Goal: Ask a question

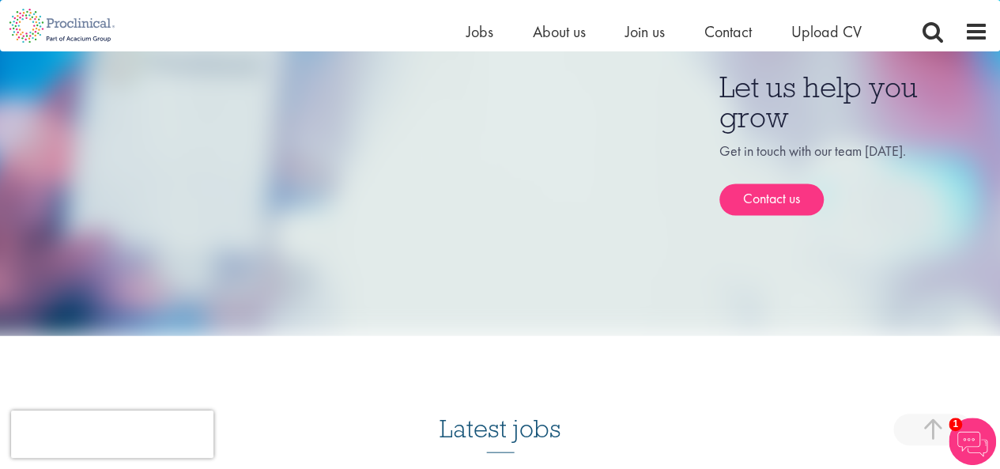
scroll to position [1552, 0]
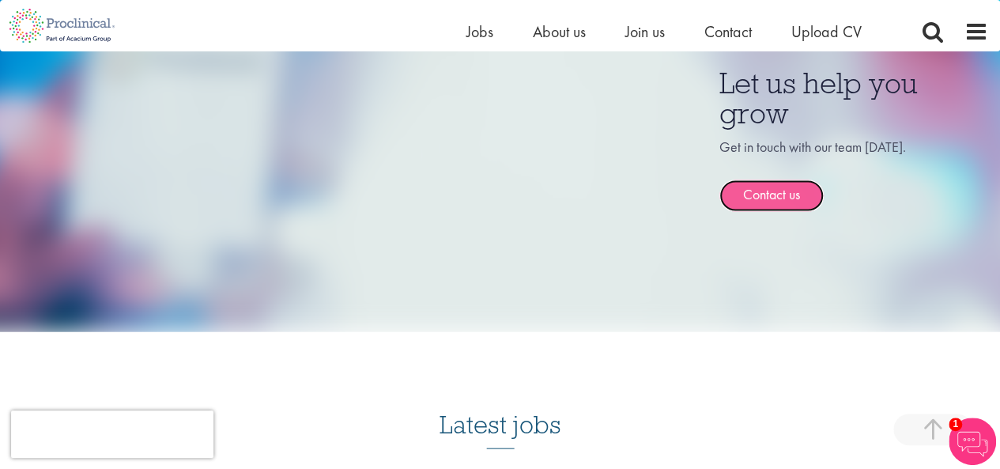
click at [786, 180] on link "Contact us" at bounding box center [771, 196] width 104 height 32
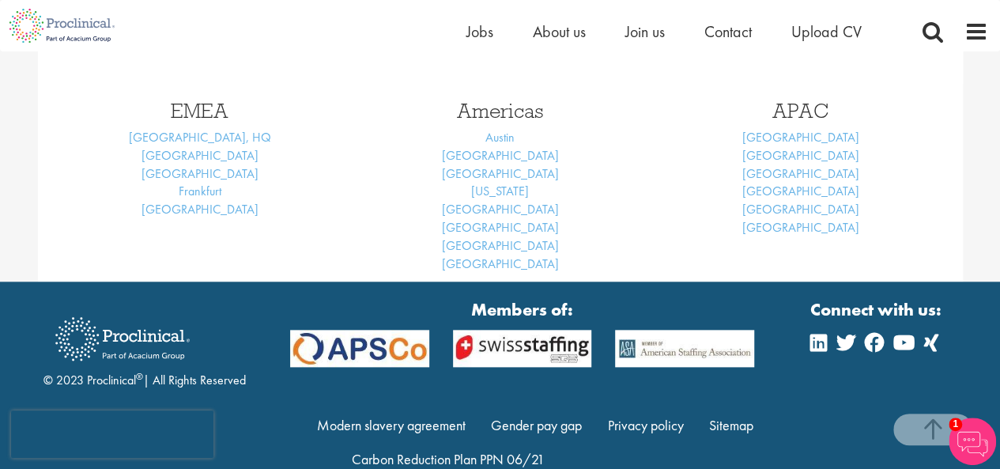
scroll to position [765, 0]
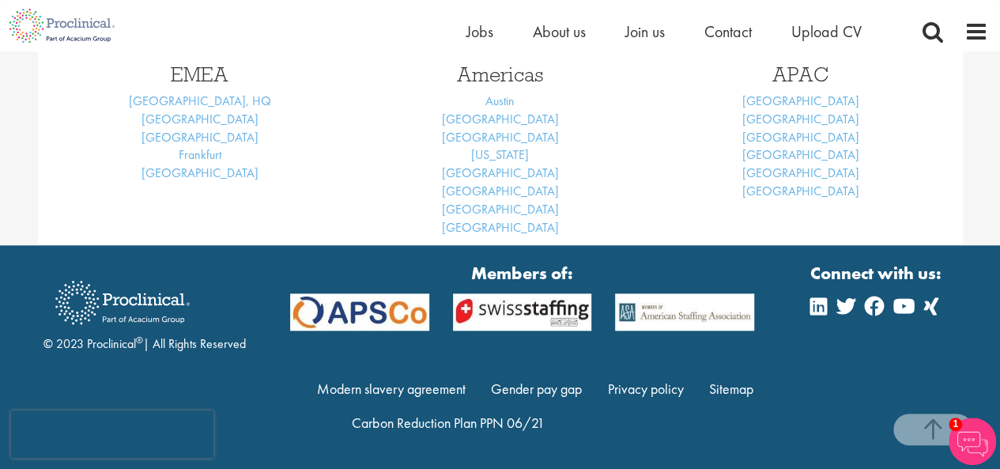
click at [208, 117] on link "Basel" at bounding box center [199, 119] width 117 height 17
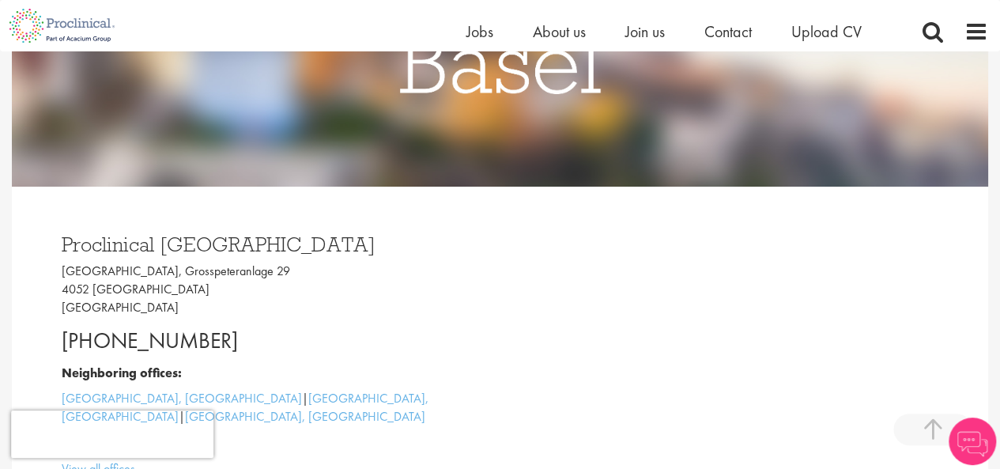
scroll to position [386, 0]
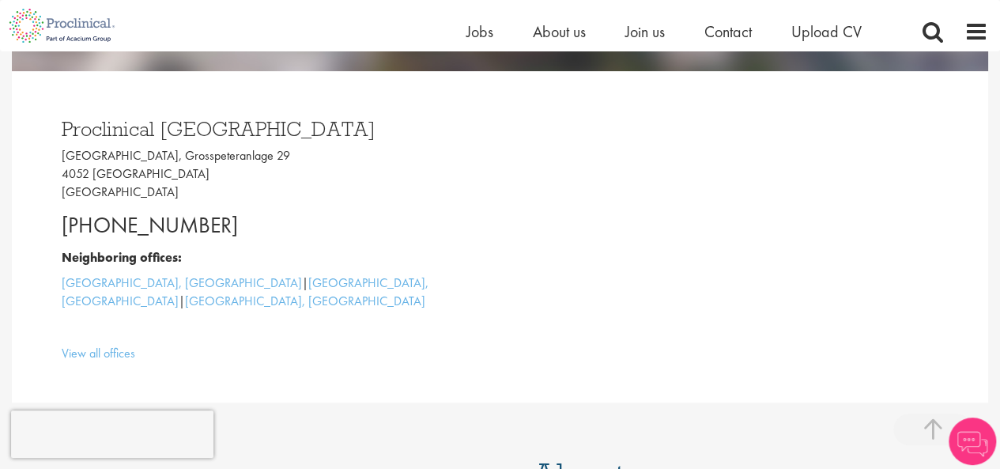
drag, startPoint x: 0, startPoint y: 0, endPoint x: 1011, endPoint y: 132, distance: 1019.5
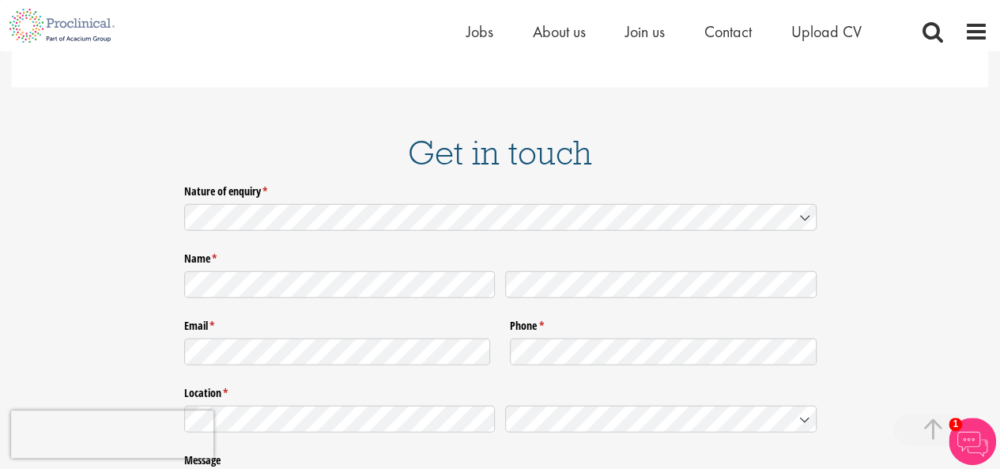
scroll to position [2104, 0]
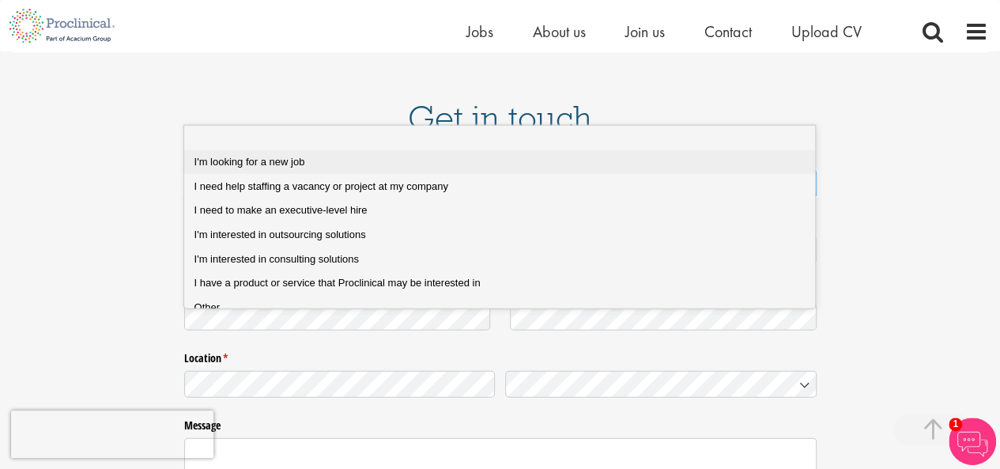
click at [503, 165] on div "I'm looking for a new job" at bounding box center [505, 162] width 623 height 14
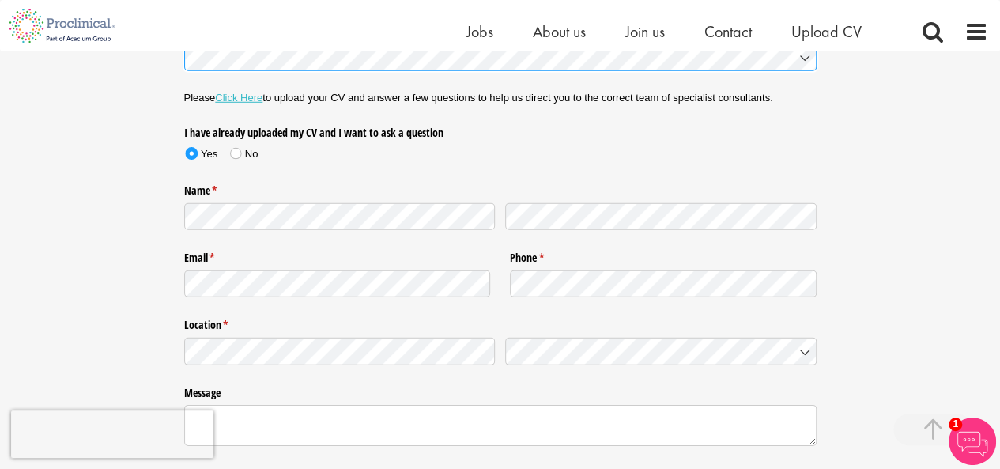
scroll to position [2281, 0]
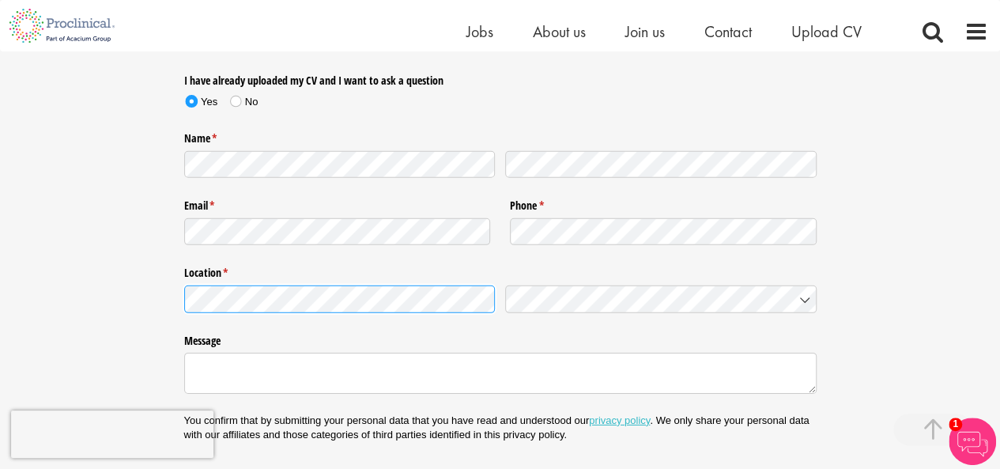
click at [87, 233] on div "Nature of enquiry * (required) Please Click Here to upload your CV and answer a…" at bounding box center [500, 233] width 976 height 534
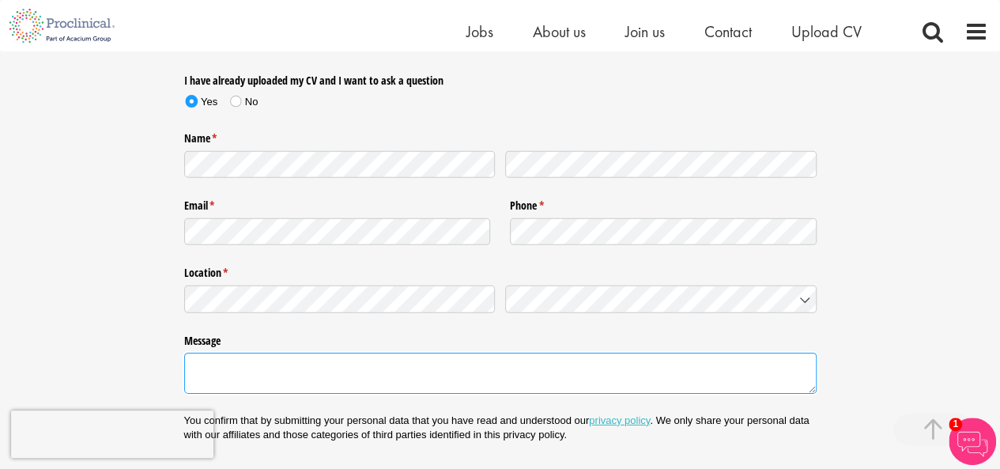
click at [206, 353] on textarea "Message" at bounding box center [500, 373] width 632 height 40
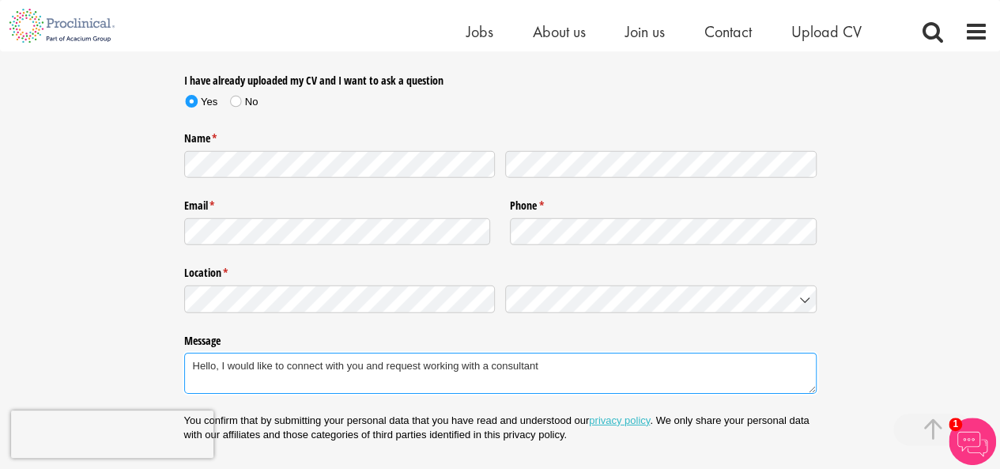
click at [463, 353] on textarea "Hello, I would like to connect with you and request working with a consultant" at bounding box center [500, 373] width 632 height 40
click at [585, 353] on textarea "Hello, I would like to connect with you and request working directly with a con…" at bounding box center [500, 373] width 632 height 40
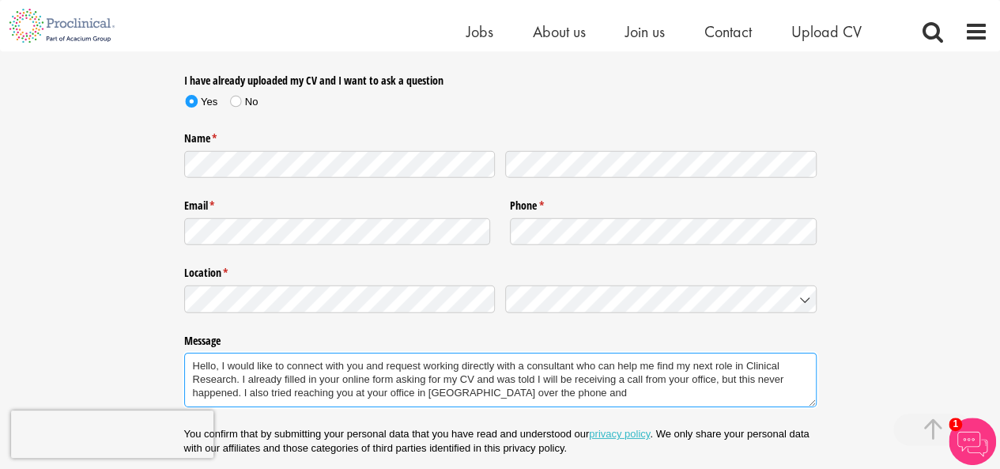
click at [296, 353] on textarea "Hello, I would like to connect with you and request working directly with a con…" at bounding box center [500, 380] width 632 height 55
click at [392, 353] on textarea "Hello, I would like to connect with you and request working directly with a con…" at bounding box center [500, 380] width 632 height 55
click at [577, 353] on textarea "Hello, I would like to connect with you and request working directly with a con…" at bounding box center [500, 380] width 632 height 55
click at [598, 353] on textarea "Hello, I would like to connect with you and request working directly with a con…" at bounding box center [500, 380] width 632 height 55
drag, startPoint x: 311, startPoint y: 319, endPoint x: 341, endPoint y: 319, distance: 30.0
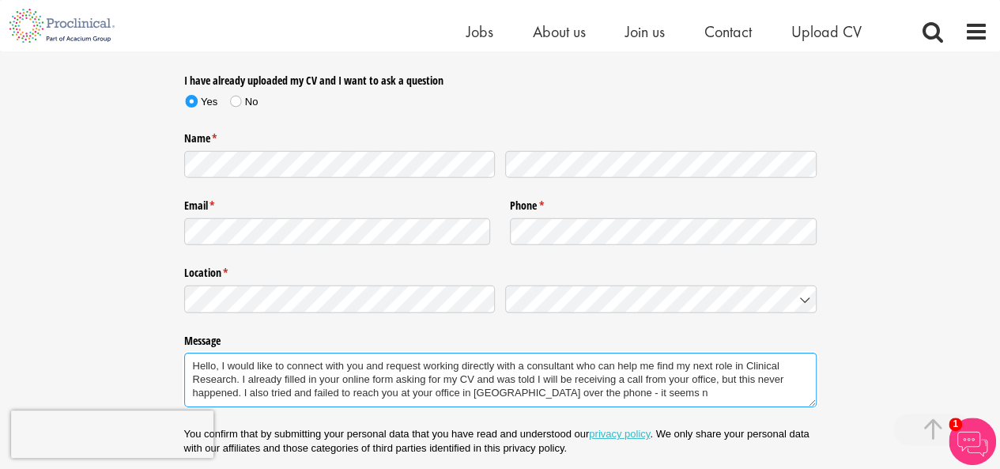
click at [341, 353] on textarea "Hello, I would like to connect with you and request working directly with a con…" at bounding box center [500, 380] width 632 height 55
drag, startPoint x: 586, startPoint y: 324, endPoint x: 526, endPoint y: 323, distance: 59.3
click at [526, 353] on textarea "Hello, I would like to connect with you and request working directly with a con…" at bounding box center [500, 380] width 632 height 55
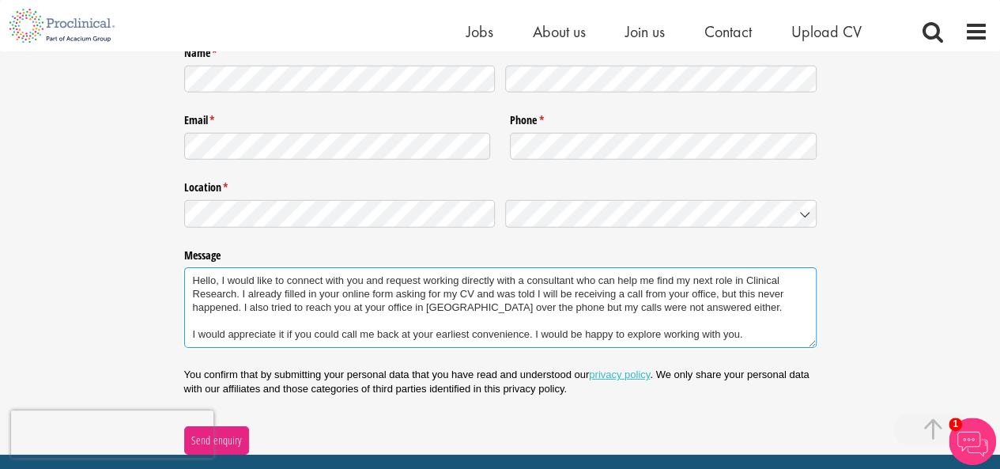
scroll to position [2370, 0]
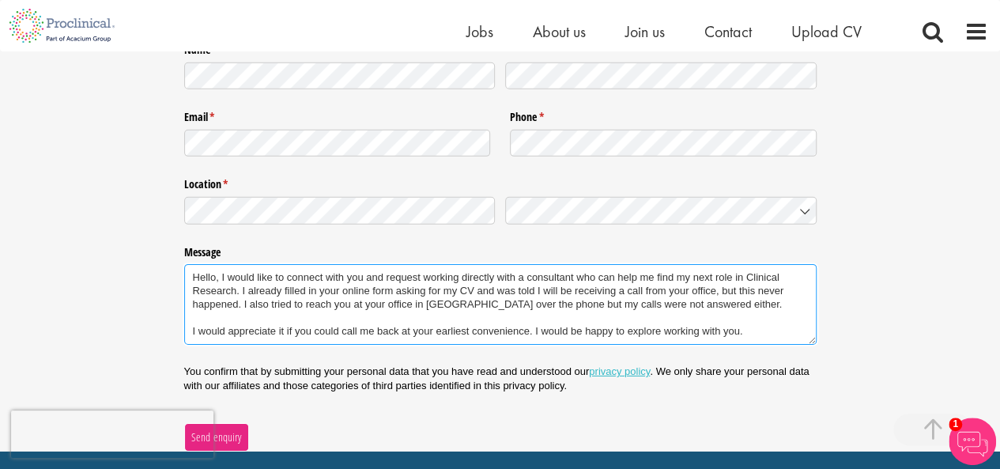
type textarea "Hello, I would like to connect with you and request working directly with a con…"
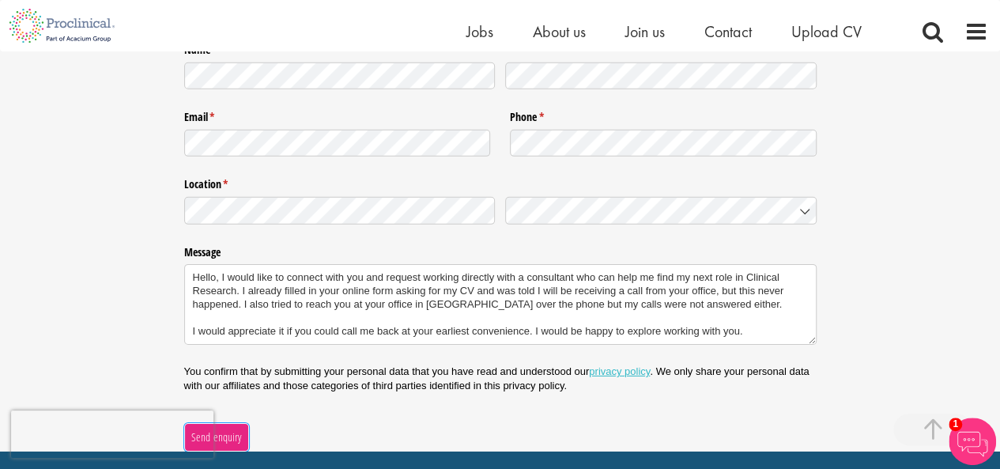
click at [207, 428] on span "Send enquiry" at bounding box center [215, 436] width 51 height 17
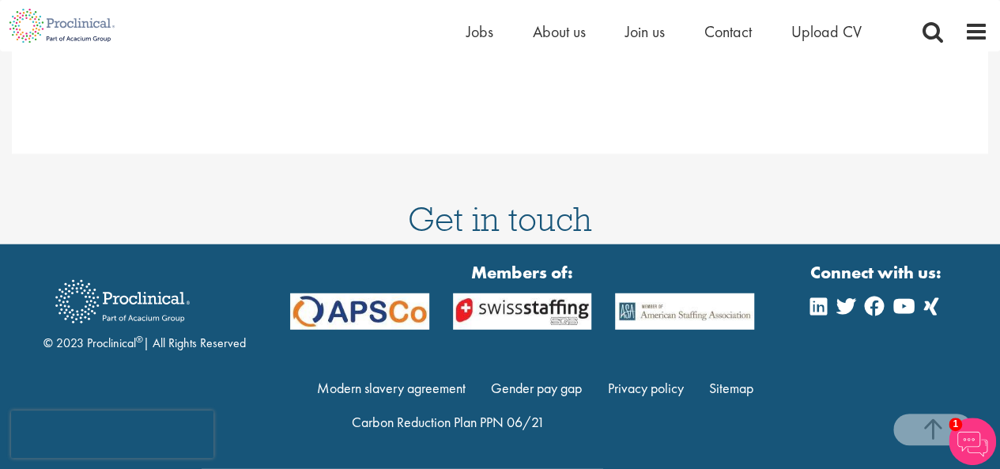
scroll to position [1947, 0]
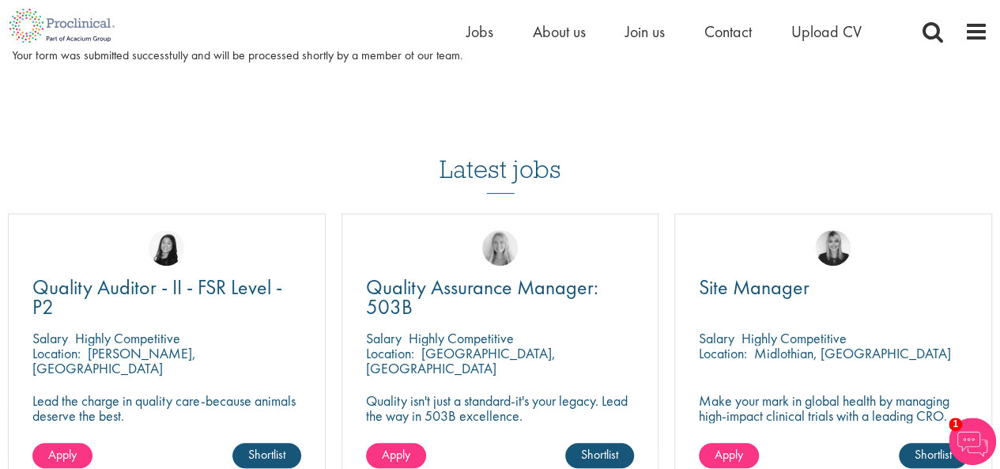
scroll to position [175, 0]
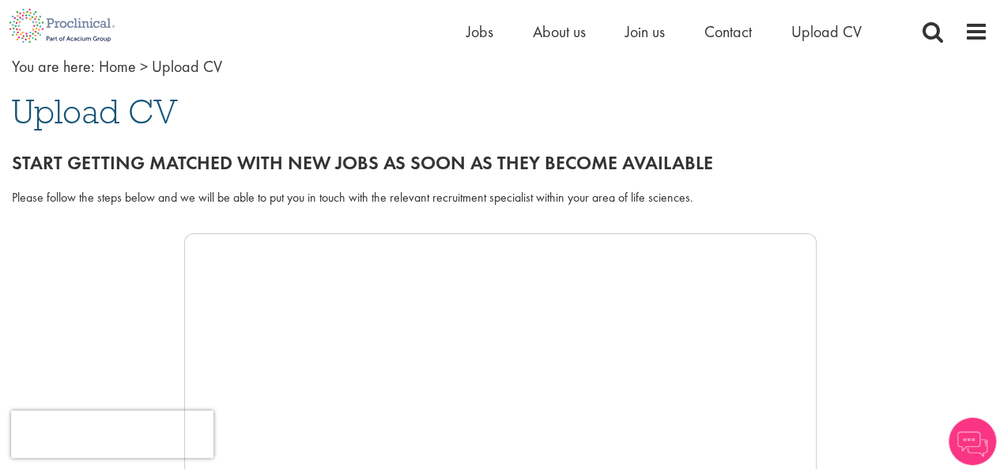
scroll to position [36, 0]
